Goal: Navigation & Orientation: Find specific page/section

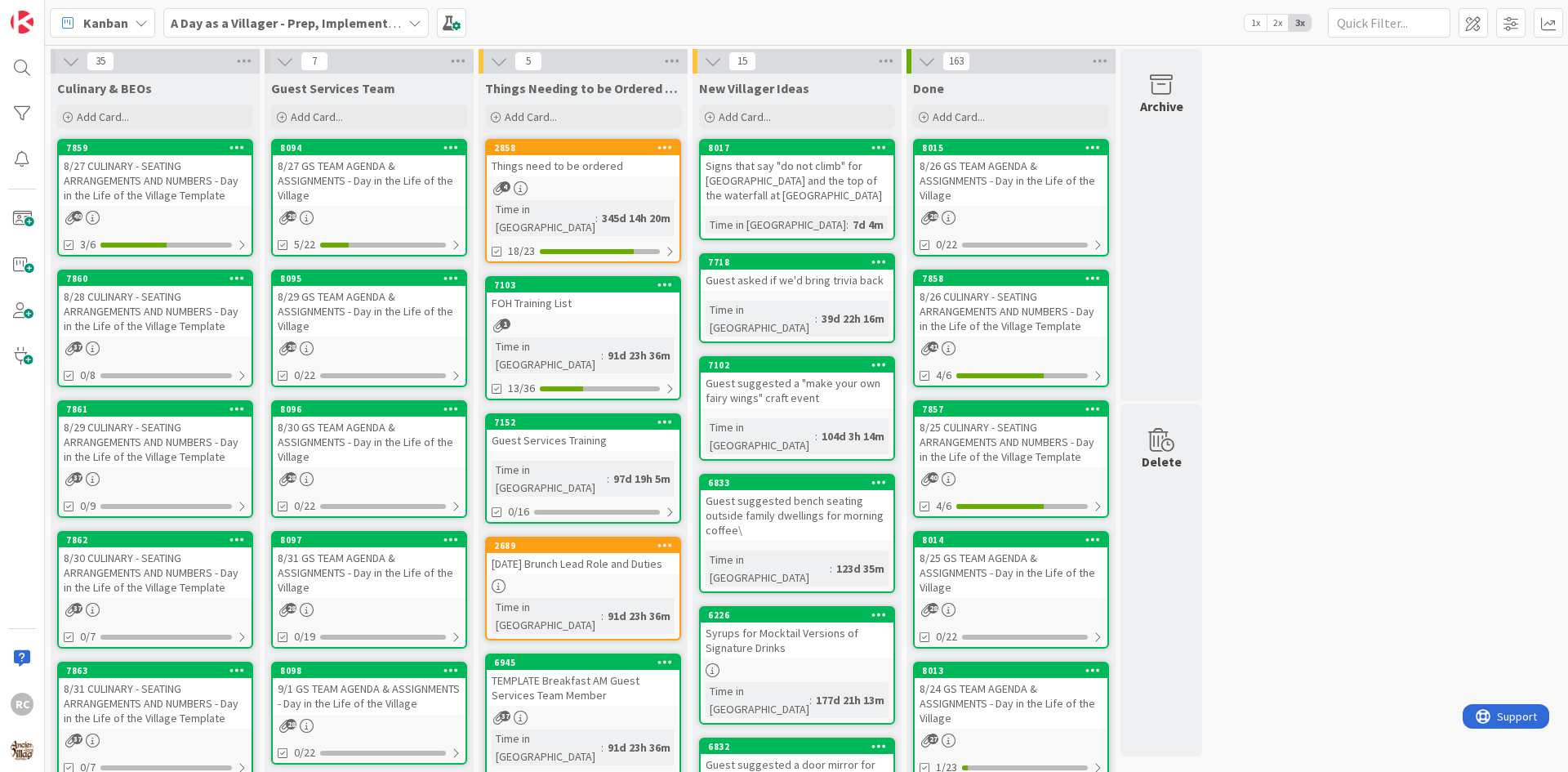
click at [216, 188] on div "8/27 CULINARY - SEATING ARRANGEMENTS AND NUMBERS - Day in the Life of the Villa…" at bounding box center [155, 180] width 192 height 50
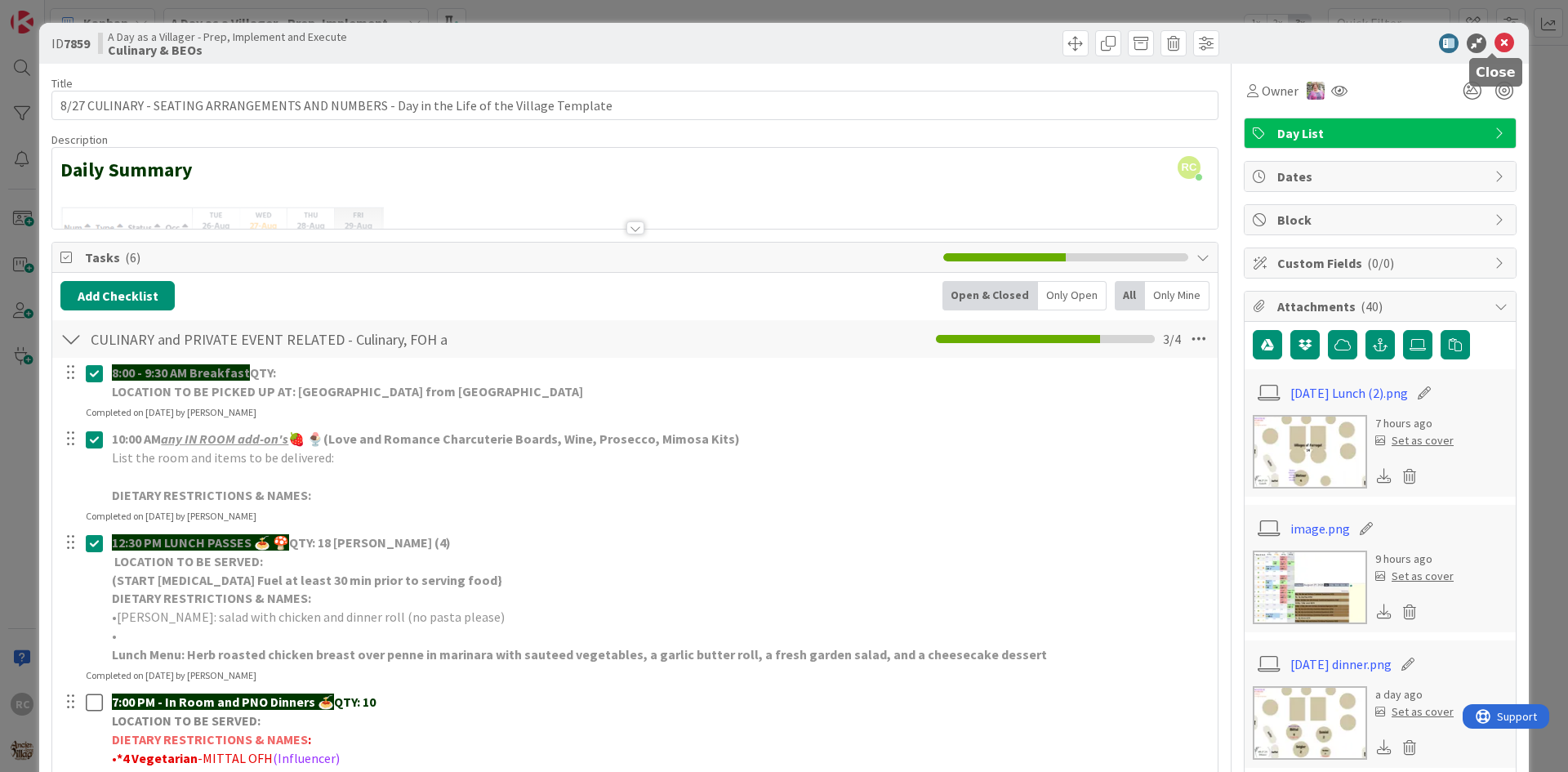
click at [1494, 40] on icon at bounding box center [1504, 44] width 19 height 19
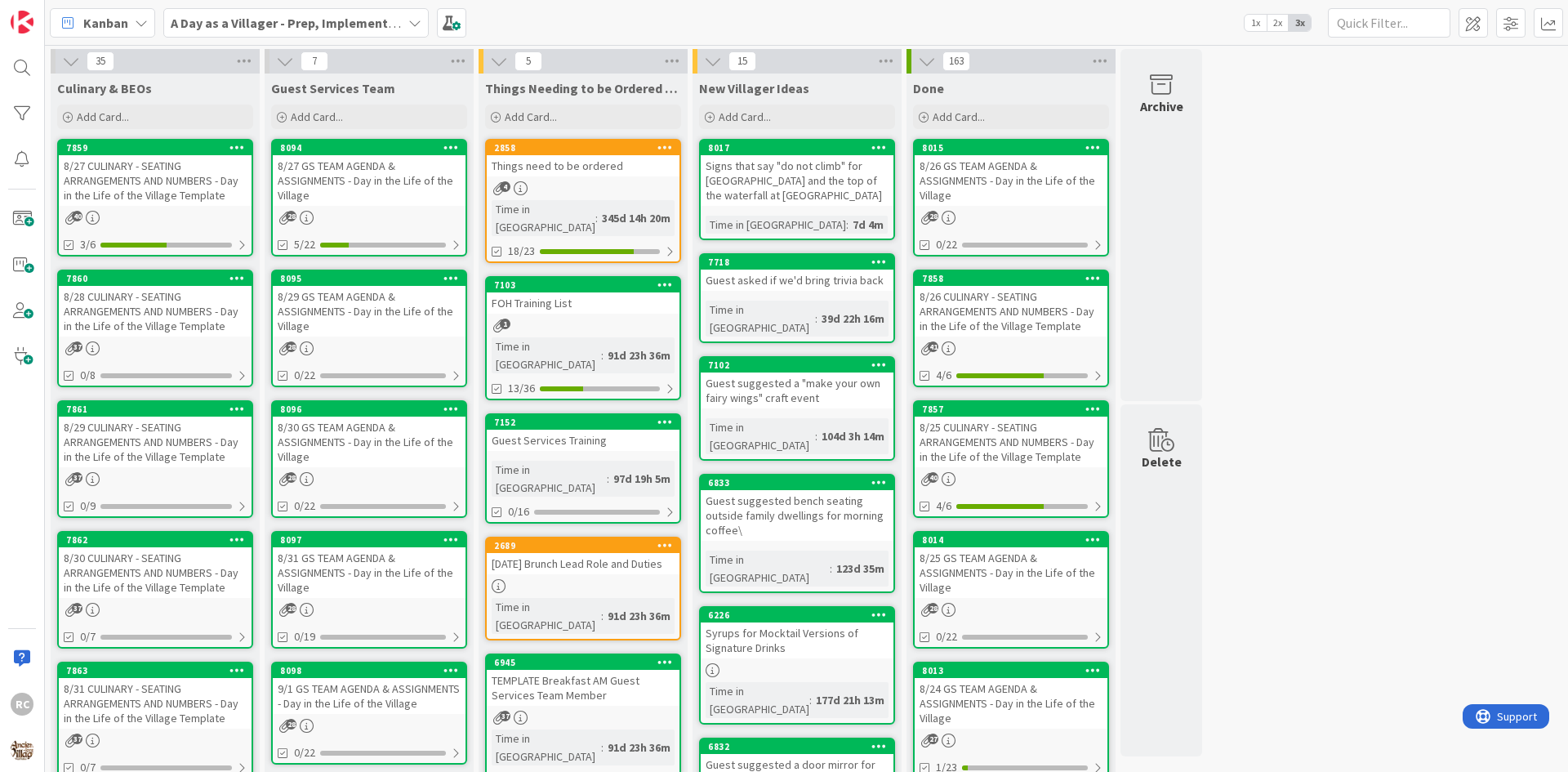
click at [409, 569] on div "8/31 GS TEAM AGENDA & ASSIGNMENTS - Day in the Life of the Village" at bounding box center [369, 573] width 192 height 50
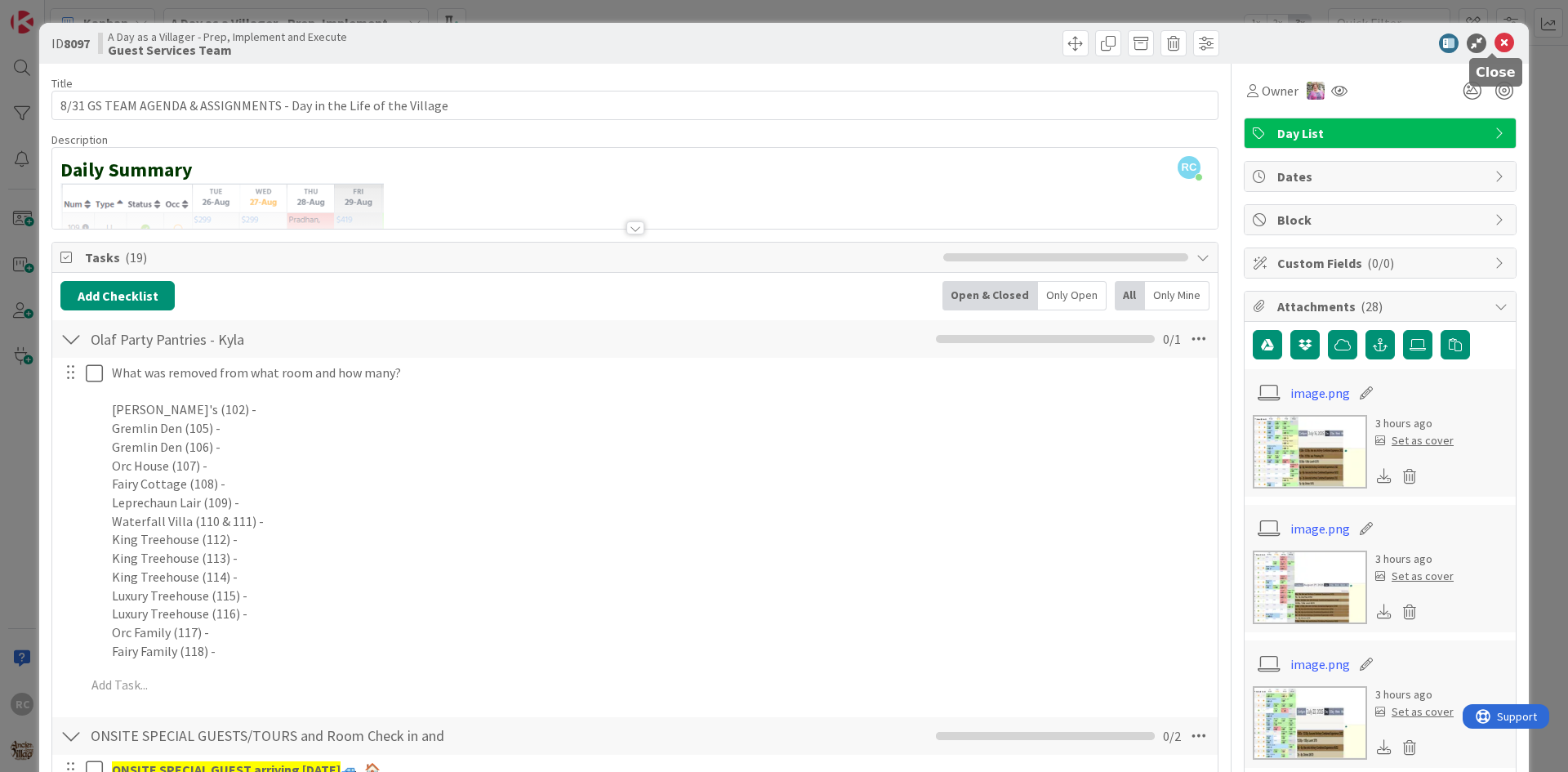
click at [1499, 38] on icon at bounding box center [1504, 44] width 19 height 19
